Goal: Task Accomplishment & Management: Use online tool/utility

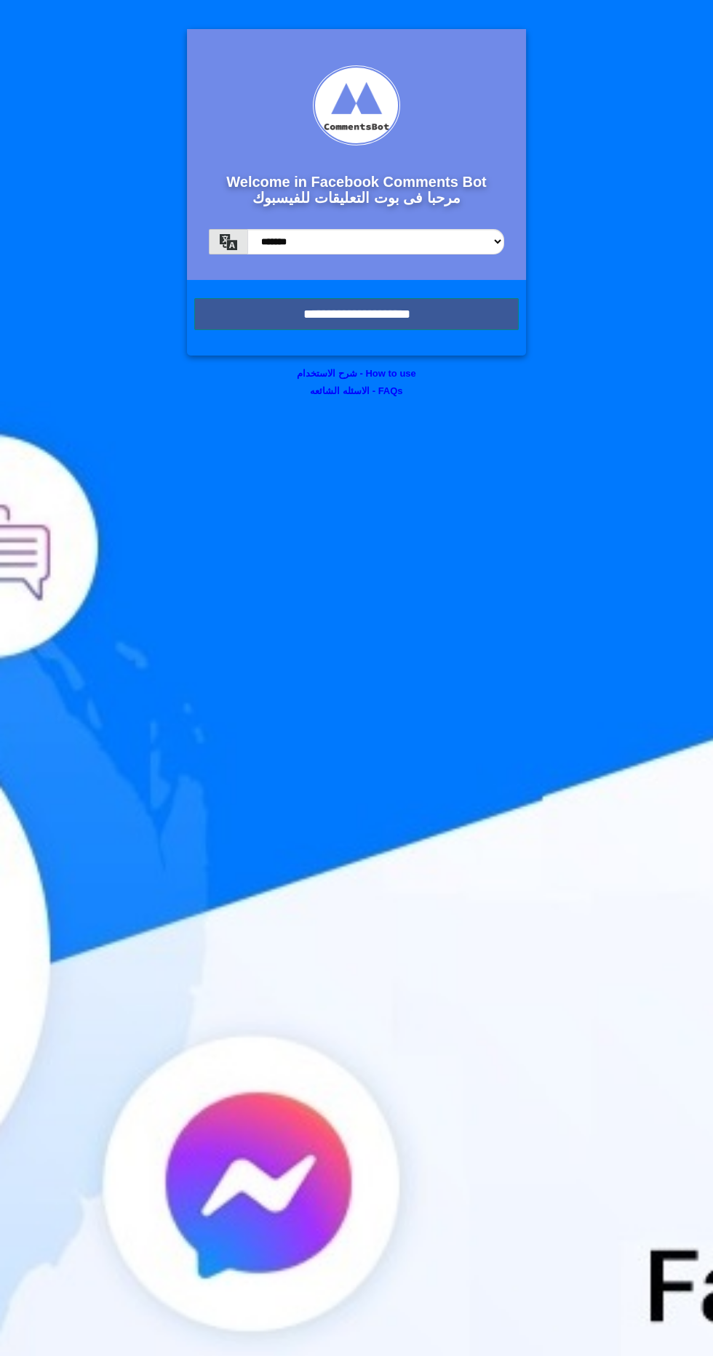
click at [257, 305] on input "**********" at bounding box center [356, 314] width 324 height 32
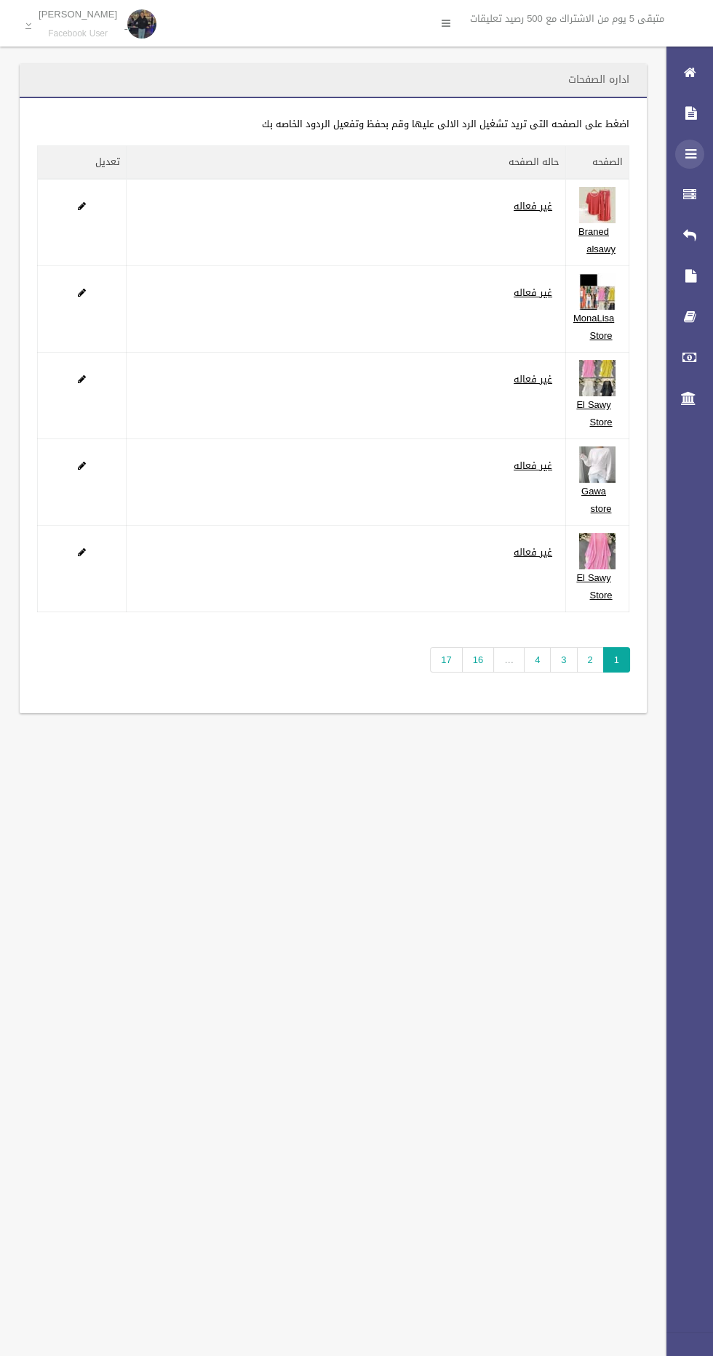
click at [688, 154] on icon at bounding box center [689, 154] width 13 height 29
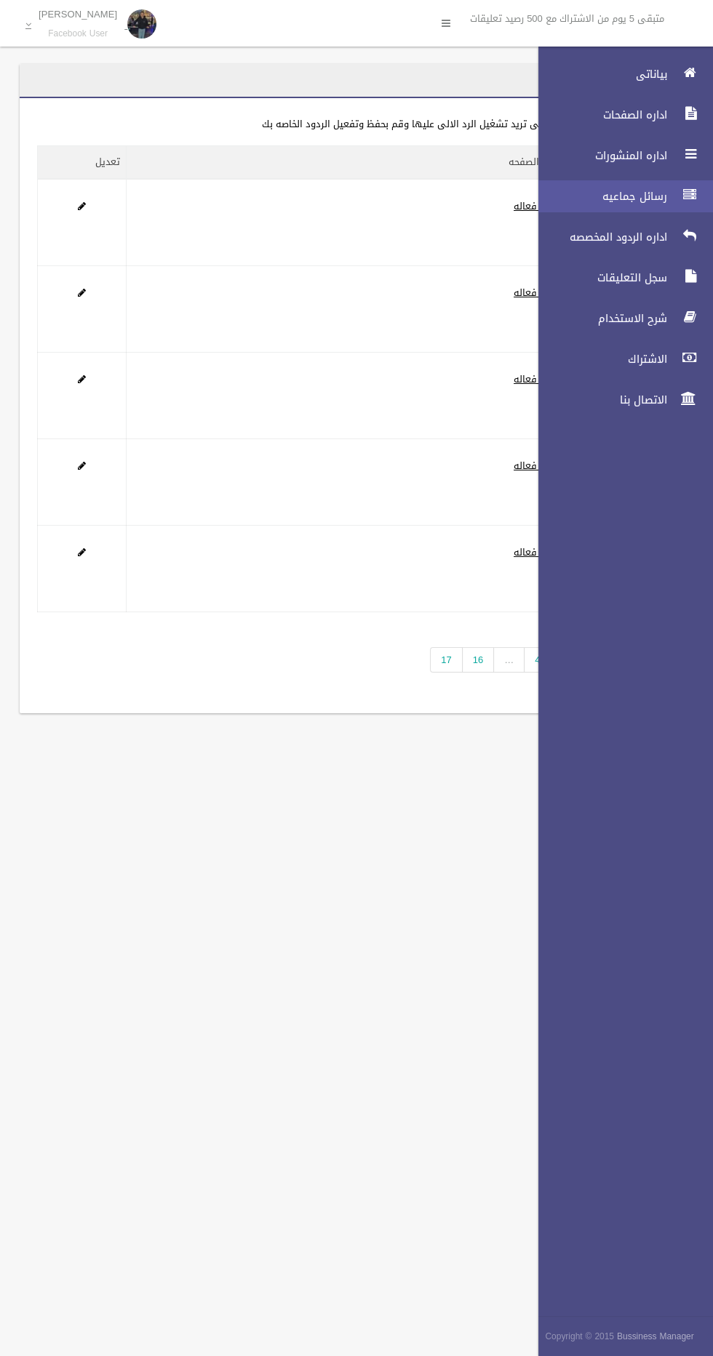
click at [641, 202] on span "رسائل جماعيه" at bounding box center [598, 196] width 145 height 15
click at [600, 193] on span "رسائل جماعيه" at bounding box center [598, 196] width 145 height 15
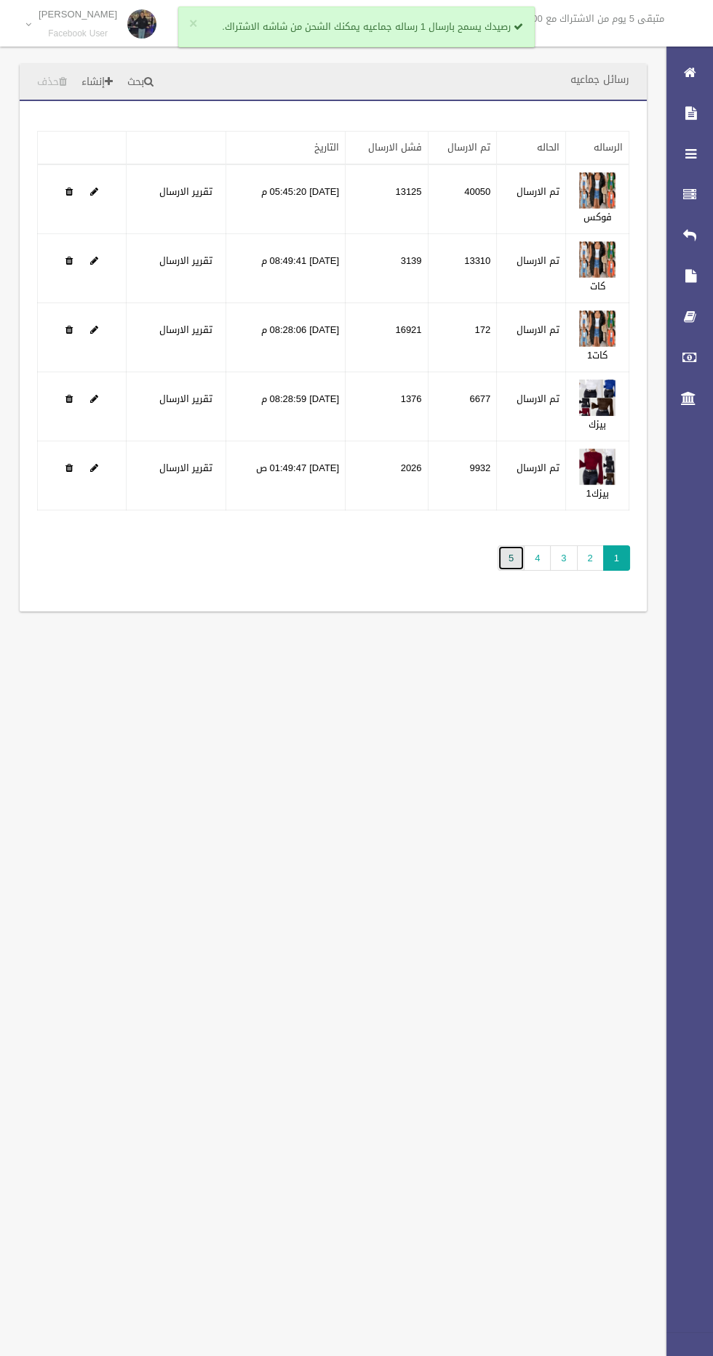
click at [514, 552] on link "5" at bounding box center [510, 557] width 27 height 25
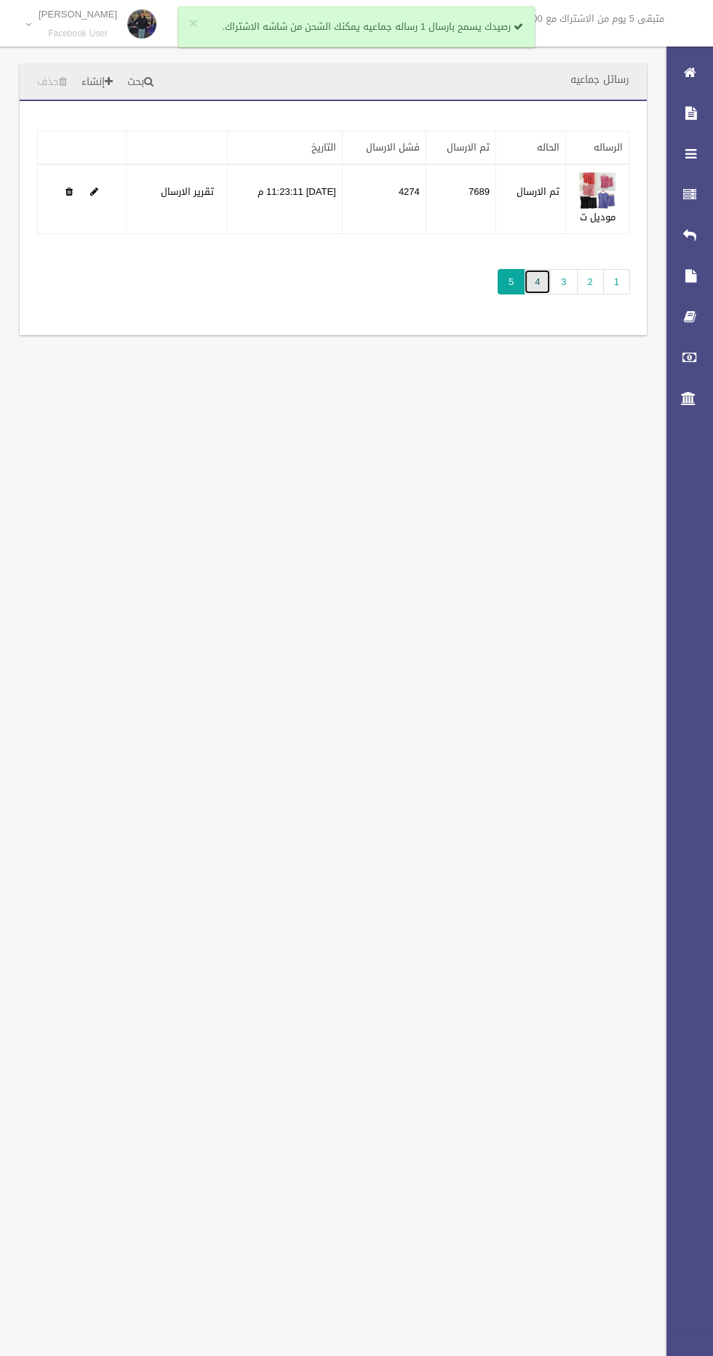
click at [538, 281] on link "4" at bounding box center [537, 281] width 27 height 25
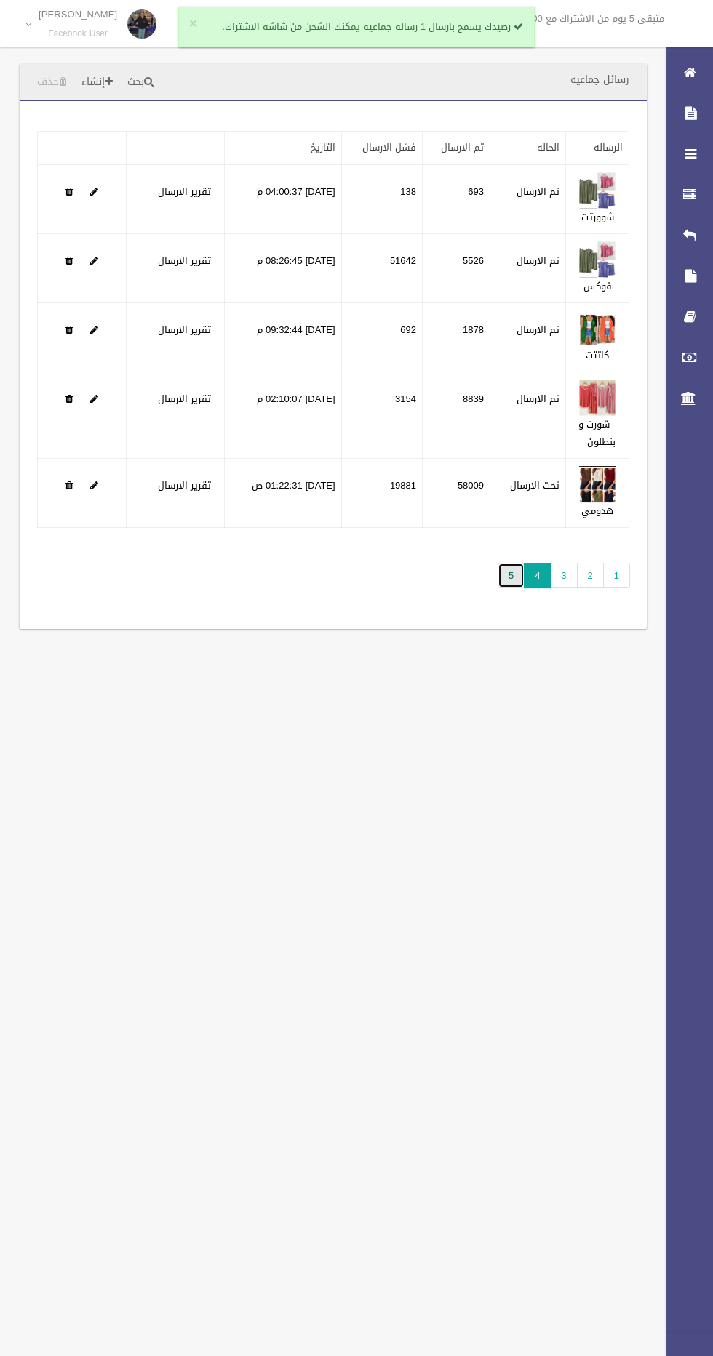
click at [512, 580] on link "5" at bounding box center [510, 575] width 27 height 25
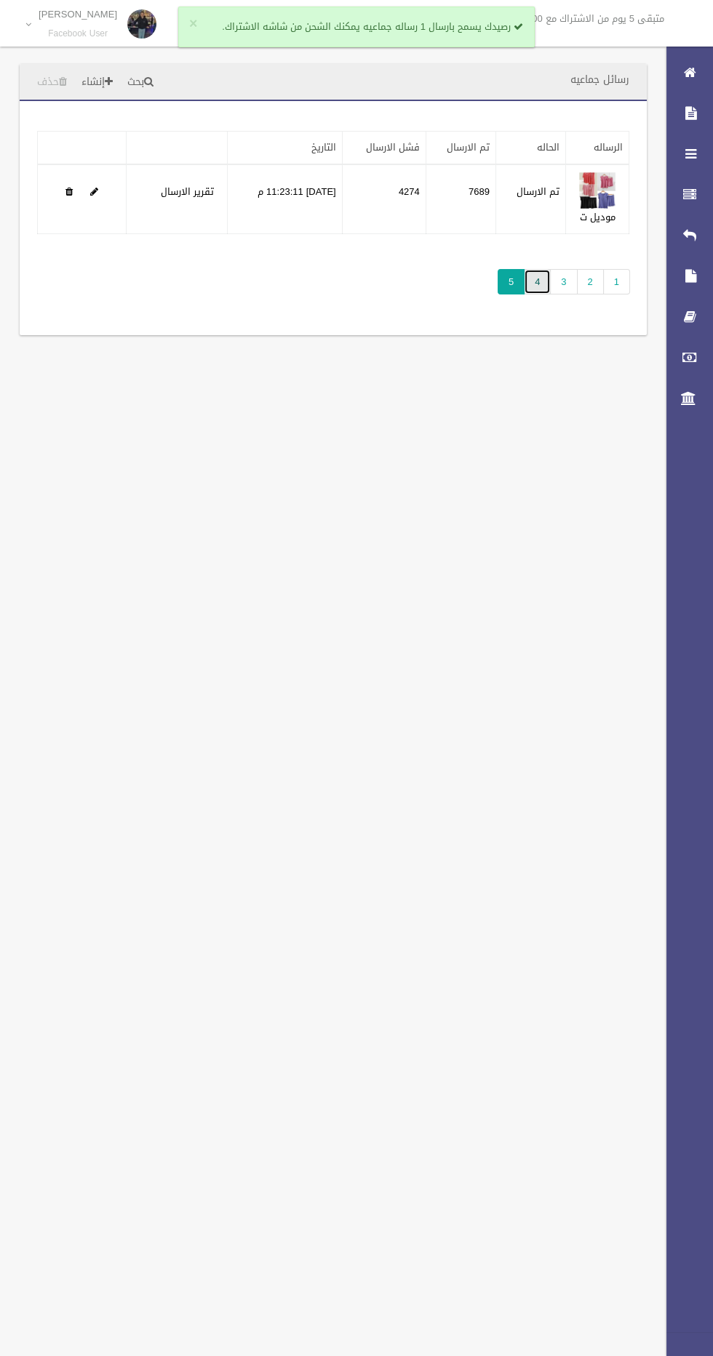
click at [538, 281] on link "4" at bounding box center [537, 281] width 27 height 25
